Goal: Task Accomplishment & Management: Use online tool/utility

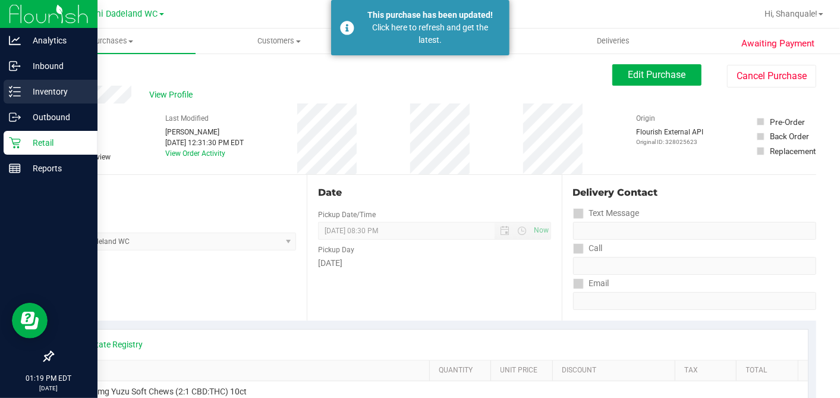
click at [24, 92] on p "Inventory" at bounding box center [56, 91] width 71 height 14
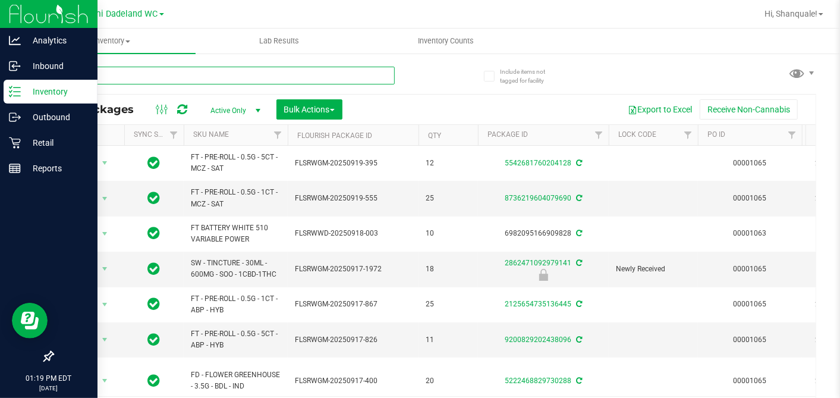
click at [141, 79] on input "text" at bounding box center [223, 76] width 342 height 18
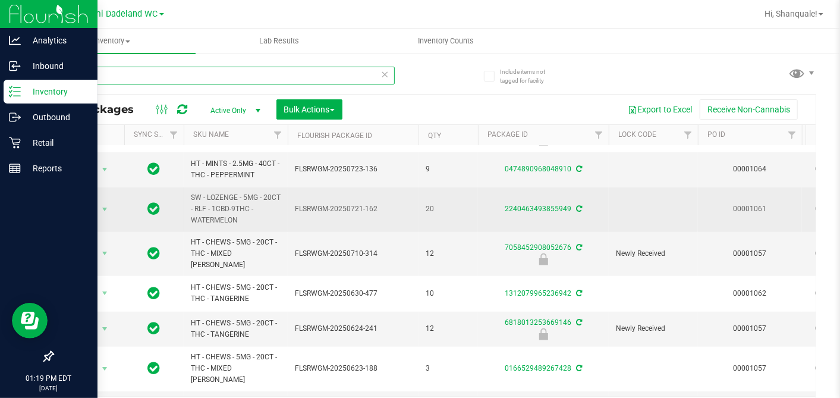
scroll to position [26, 0]
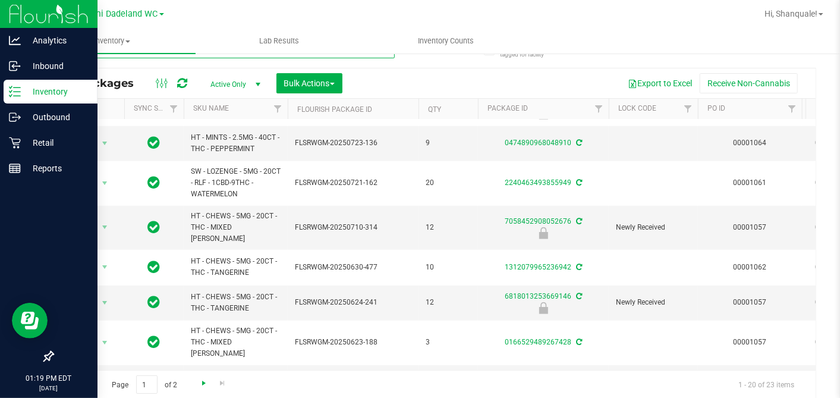
type input "5mg"
click at [199, 386] on span "Go to the next page" at bounding box center [204, 383] width 10 height 10
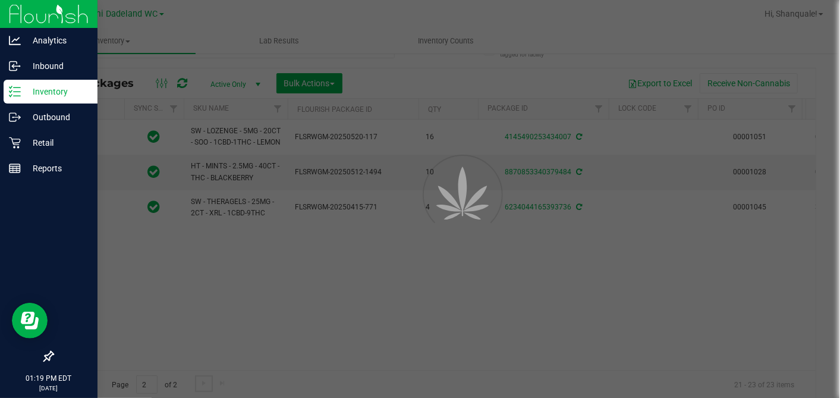
scroll to position [0, 0]
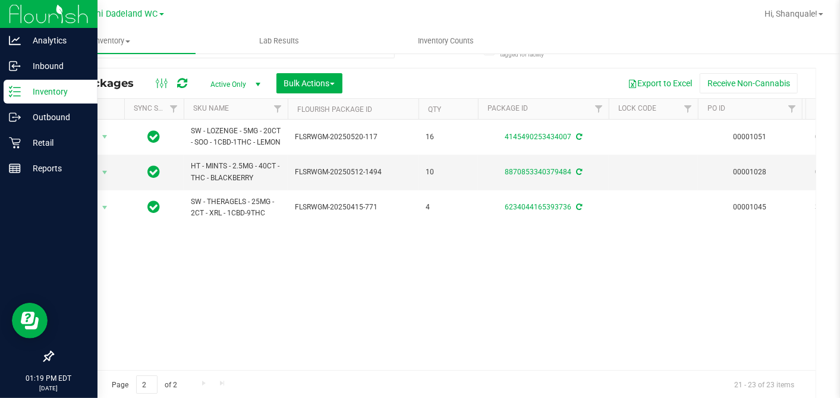
click at [66, 380] on span "Go to the first page" at bounding box center [67, 383] width 10 height 10
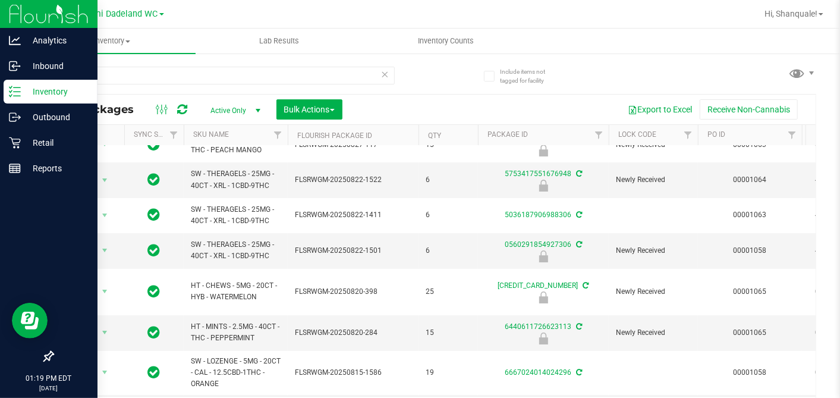
scroll to position [20, 0]
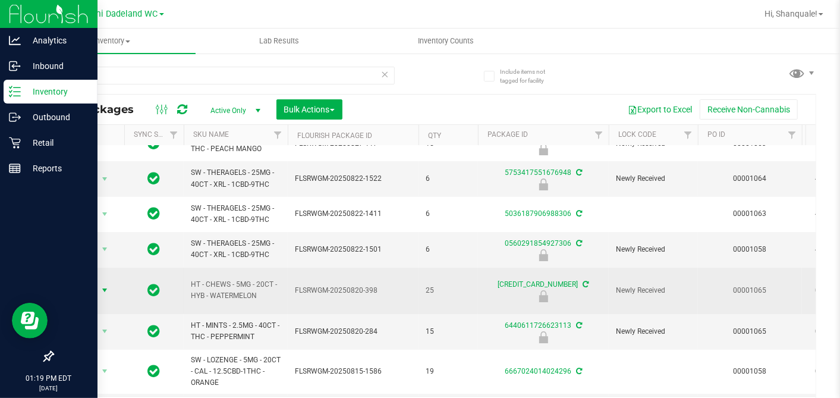
click at [100, 291] on span "select" at bounding box center [105, 290] width 10 height 10
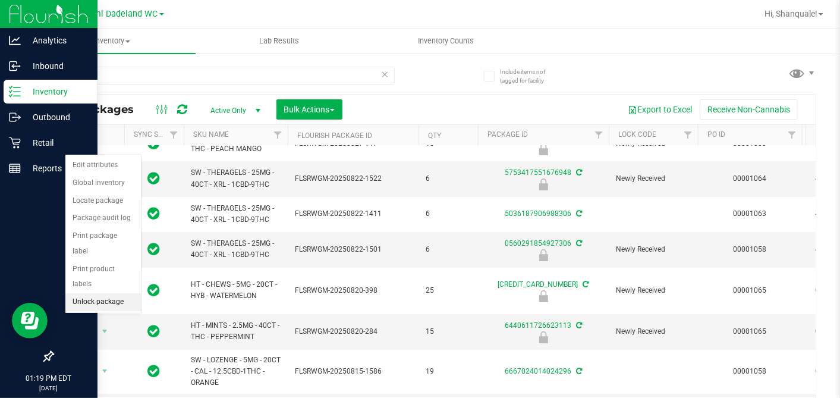
click at [120, 293] on li "Unlock package" at bounding box center [102, 302] width 75 height 18
